Goal: Transaction & Acquisition: Obtain resource

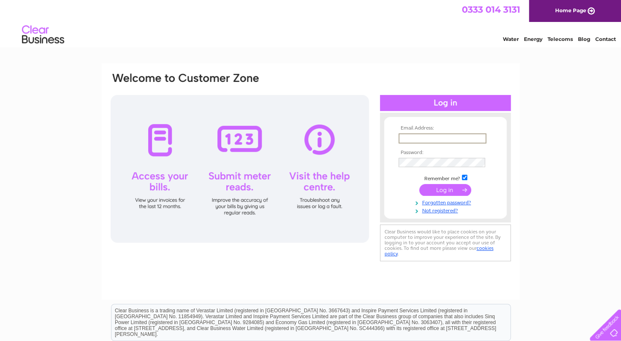
click at [412, 138] on input "text" at bounding box center [442, 138] width 88 height 10
type input "lynncrainey@ritchiebros.co.uk"
click at [419, 184] on input "submit" at bounding box center [445, 190] width 52 height 12
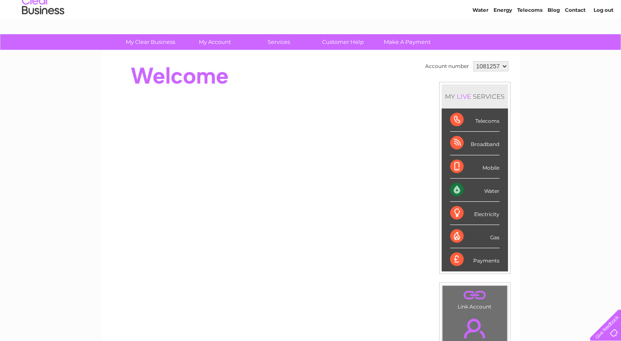
scroll to position [42, 0]
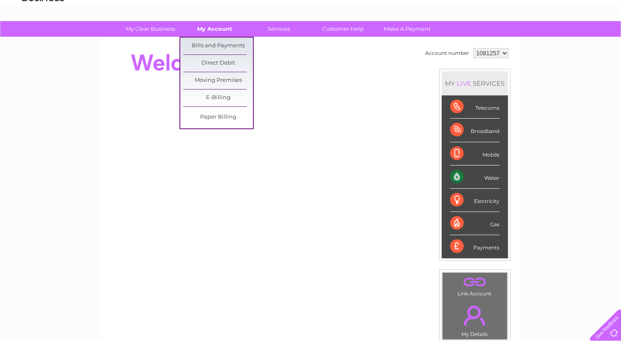
click at [214, 31] on link "My Account" at bounding box center [215, 29] width 70 height 16
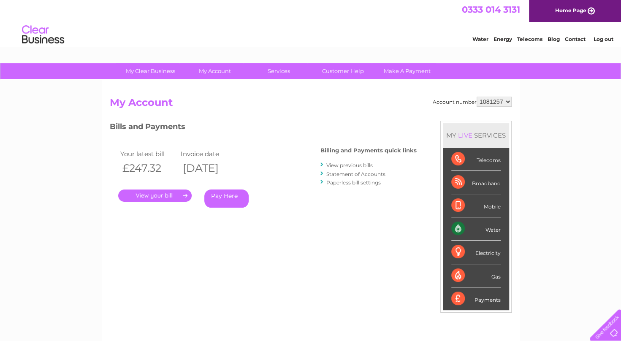
click at [480, 101] on select "1081257" at bounding box center [493, 102] width 35 height 10
click at [490, 103] on select "1081257" at bounding box center [493, 102] width 35 height 10
click at [499, 105] on select "1081257" at bounding box center [493, 102] width 35 height 10
drag, startPoint x: 499, startPoint y: 102, endPoint x: 491, endPoint y: 102, distance: 7.6
click at [499, 102] on select "1081257" at bounding box center [493, 102] width 35 height 10
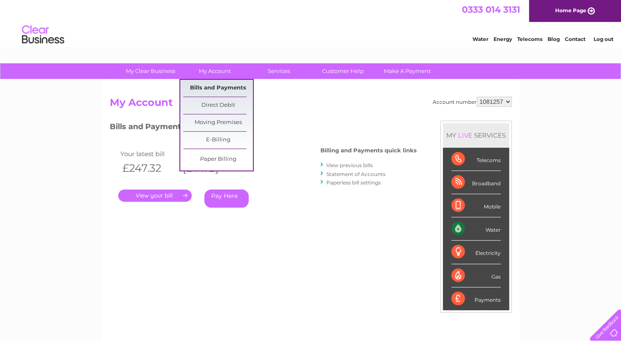
click at [222, 86] on link "Bills and Payments" at bounding box center [218, 88] width 70 height 17
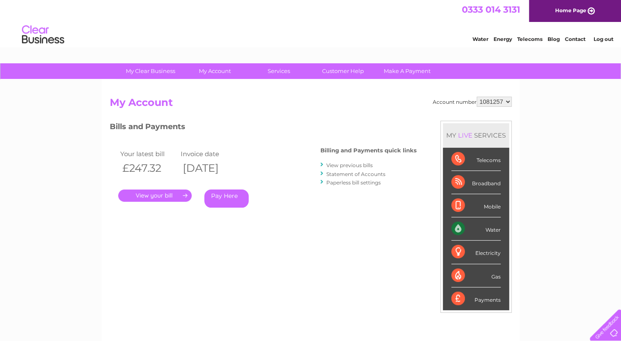
click at [354, 174] on link "Statement of Accounts" at bounding box center [355, 174] width 59 height 6
click at [174, 193] on link "." at bounding box center [154, 195] width 73 height 12
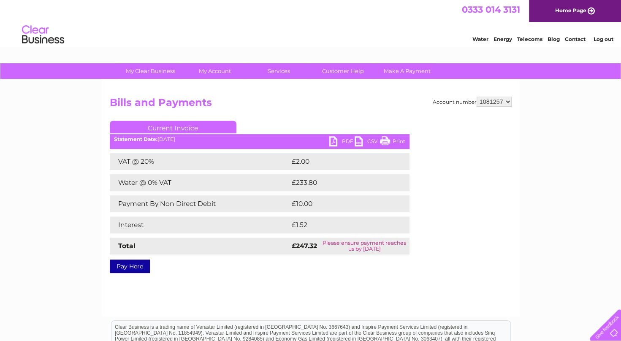
click at [333, 140] on link "PDF" at bounding box center [341, 142] width 25 height 12
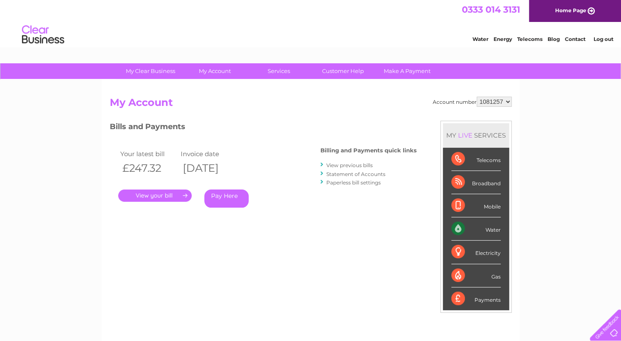
click at [366, 166] on link "View previous bills" at bounding box center [349, 165] width 46 height 6
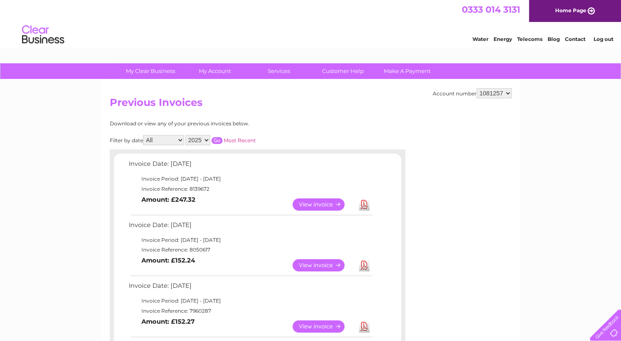
click at [364, 266] on link "Download" at bounding box center [364, 265] width 11 height 12
